Goal: Transaction & Acquisition: Obtain resource

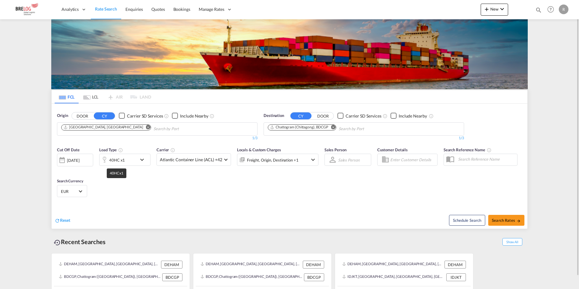
click at [121, 157] on div "40HC x1" at bounding box center [117, 160] width 16 height 8
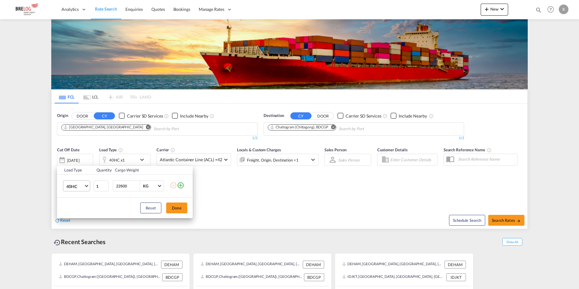
click at [82, 187] on span "40HC" at bounding box center [74, 187] width 17 height 6
click at [81, 159] on md-option "20GP" at bounding box center [82, 157] width 41 height 14
click at [116, 186] on input "22600" at bounding box center [127, 186] width 24 height 10
click at [128, 188] on input "5110" at bounding box center [127, 186] width 24 height 10
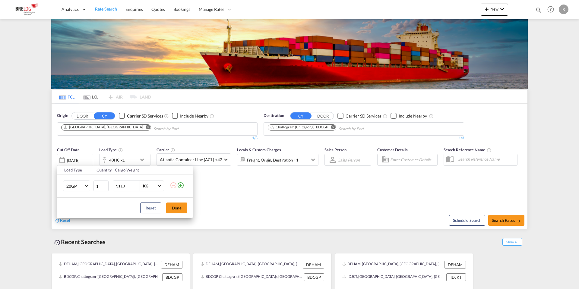
click at [128, 188] on input "5110" at bounding box center [127, 186] width 24 height 10
drag, startPoint x: 128, startPoint y: 188, endPoint x: 54, endPoint y: 180, distance: 75.2
click at [57, 179] on tr "20GP 1 5110 KG KG" at bounding box center [125, 186] width 136 height 23
type input "5200"
click at [184, 209] on button "Done" at bounding box center [176, 208] width 21 height 11
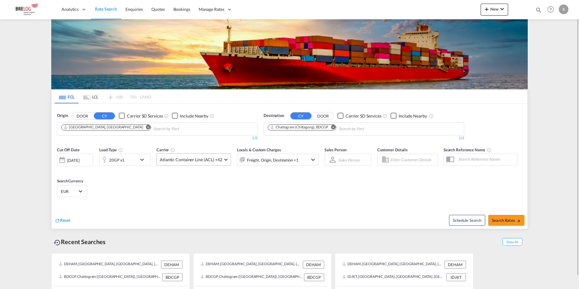
click at [190, 161] on span "Atlantic Container Line (ACL) +42" at bounding box center [191, 160] width 62 height 6
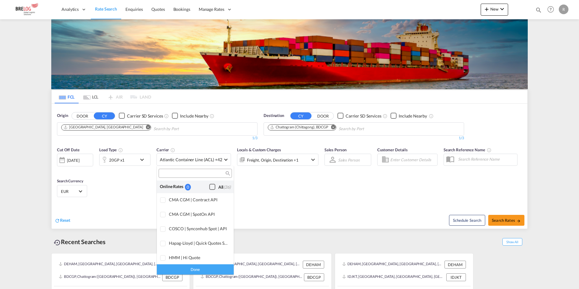
click at [131, 200] on md-backdrop at bounding box center [289, 144] width 579 height 289
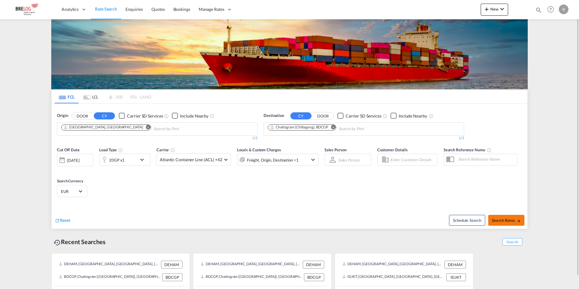
click at [496, 220] on span "Search Rates" at bounding box center [506, 220] width 29 height 5
type input "DEHAM to BDCGP / [DATE]"
